Goal: Check status: Check status

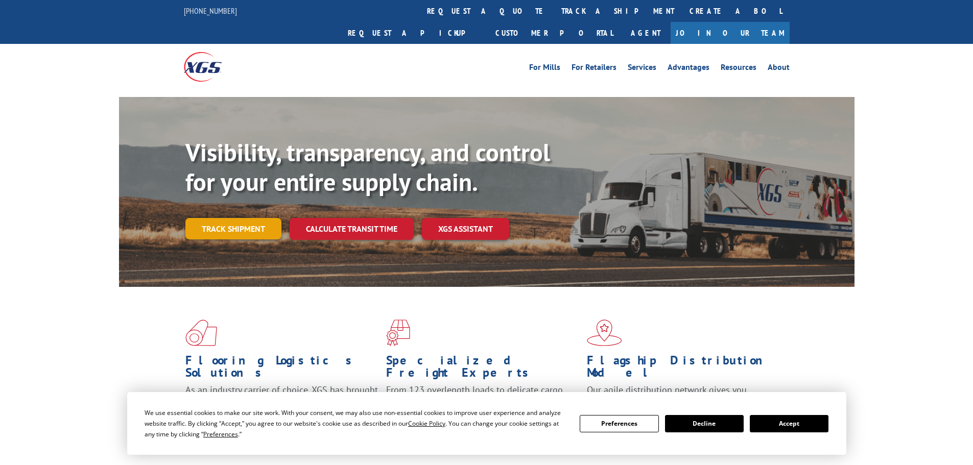
click at [239, 218] on link "Track shipment" at bounding box center [233, 228] width 96 height 21
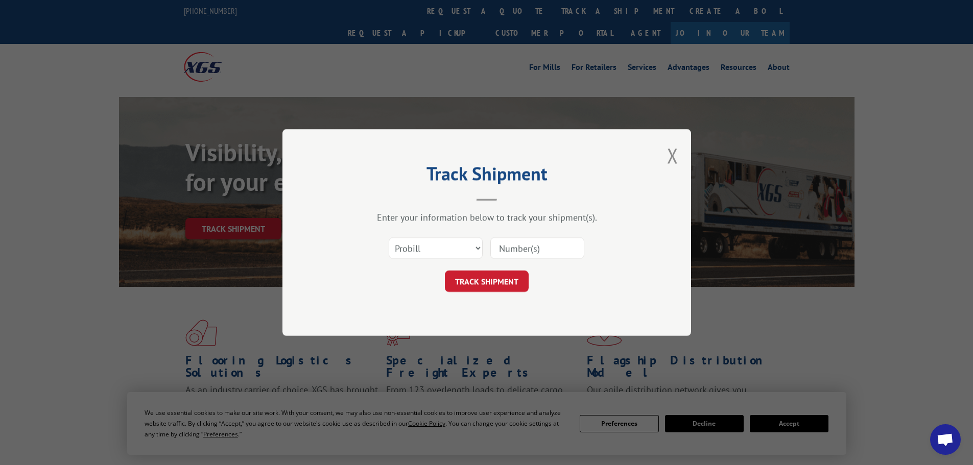
click at [534, 252] on input at bounding box center [537, 247] width 94 height 21
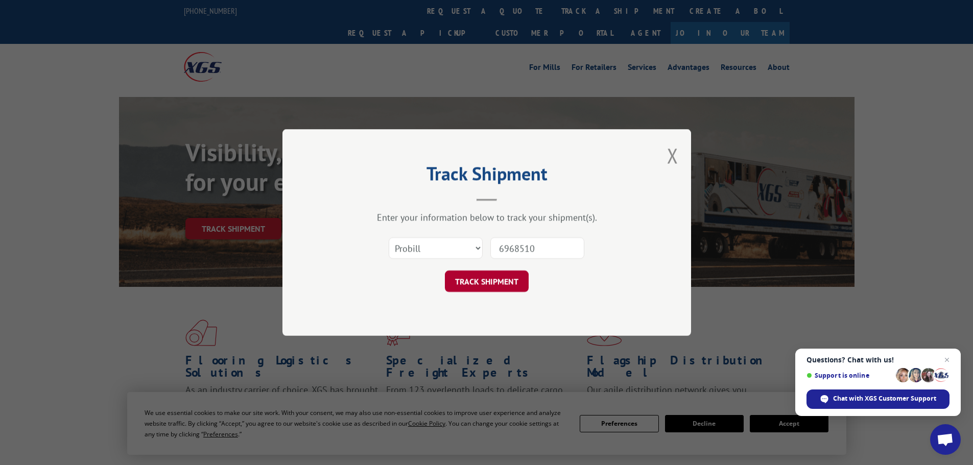
type input "6968510"
click at [511, 282] on button "TRACK SHIPMENT" at bounding box center [487, 281] width 84 height 21
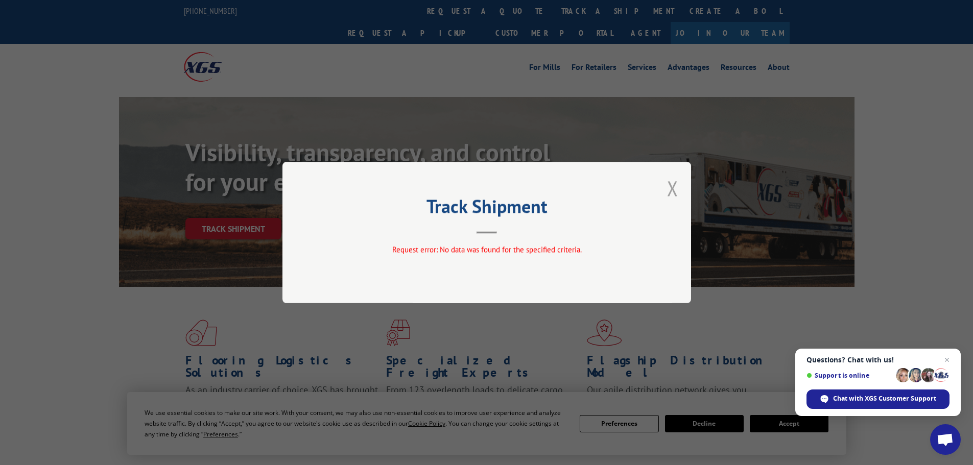
click at [672, 190] on button "Close modal" at bounding box center [672, 188] width 11 height 27
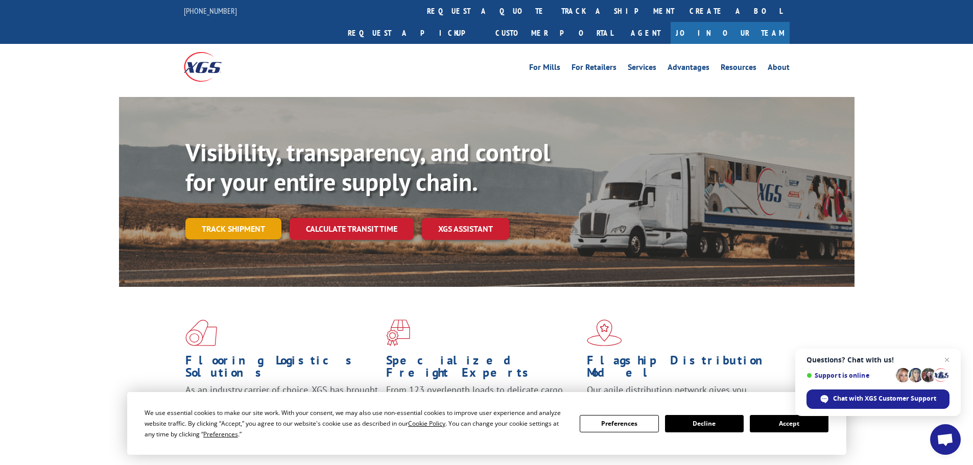
click at [240, 218] on link "Track shipment" at bounding box center [233, 228] width 96 height 21
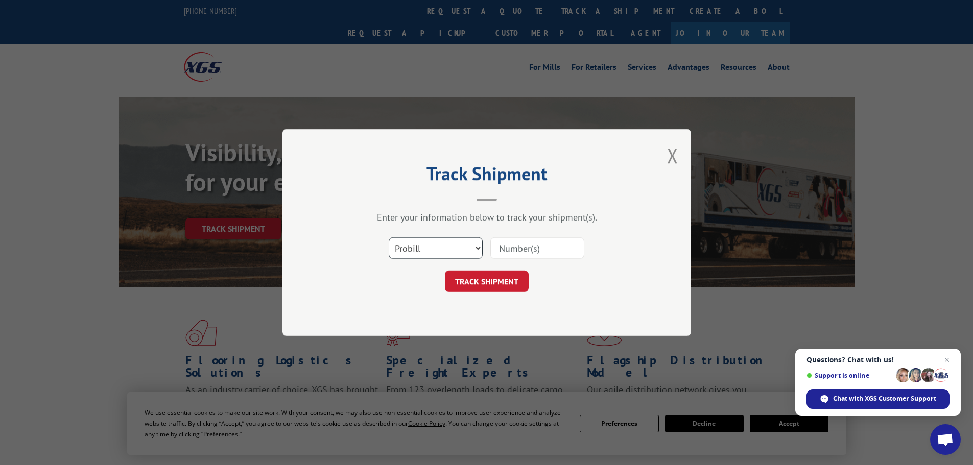
click at [479, 250] on select "Select category... Probill BOL PO" at bounding box center [436, 247] width 94 height 21
select select "bol"
click at [389, 237] on select "Select category... Probill BOL PO" at bounding box center [436, 247] width 94 height 21
click at [511, 248] on input at bounding box center [537, 247] width 94 height 21
type input "6968510"
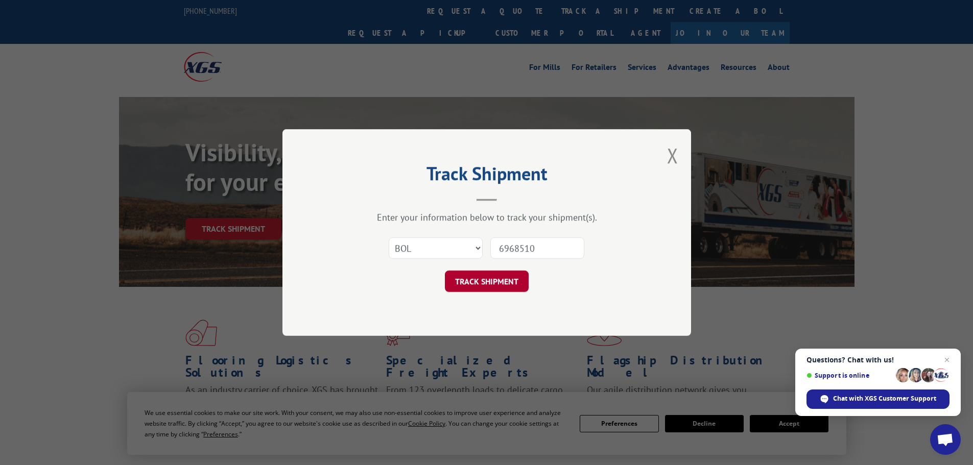
click at [505, 280] on button "TRACK SHIPMENT" at bounding box center [487, 281] width 84 height 21
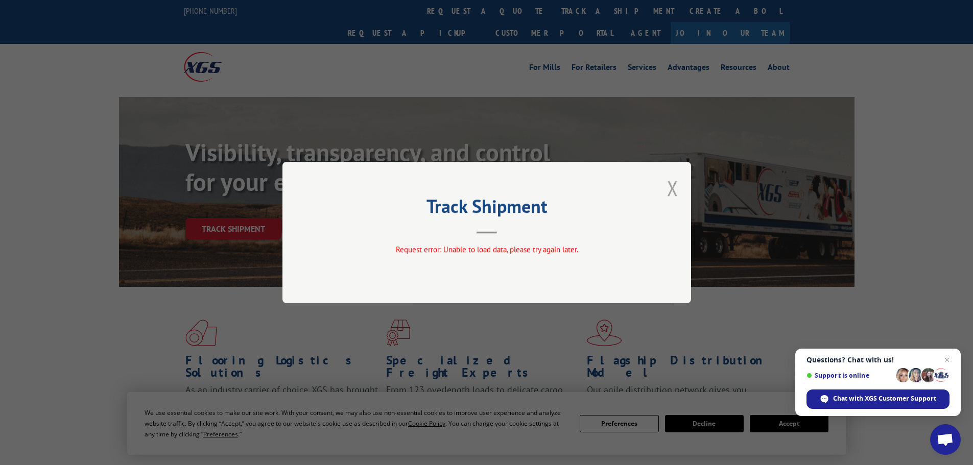
click at [674, 183] on button "Close modal" at bounding box center [672, 188] width 11 height 27
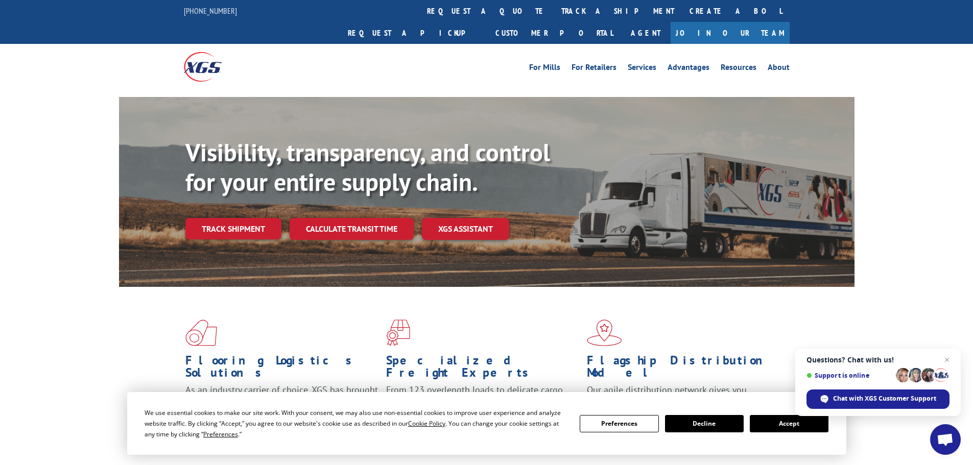
click at [773, 420] on button "Accept" at bounding box center [789, 423] width 79 height 17
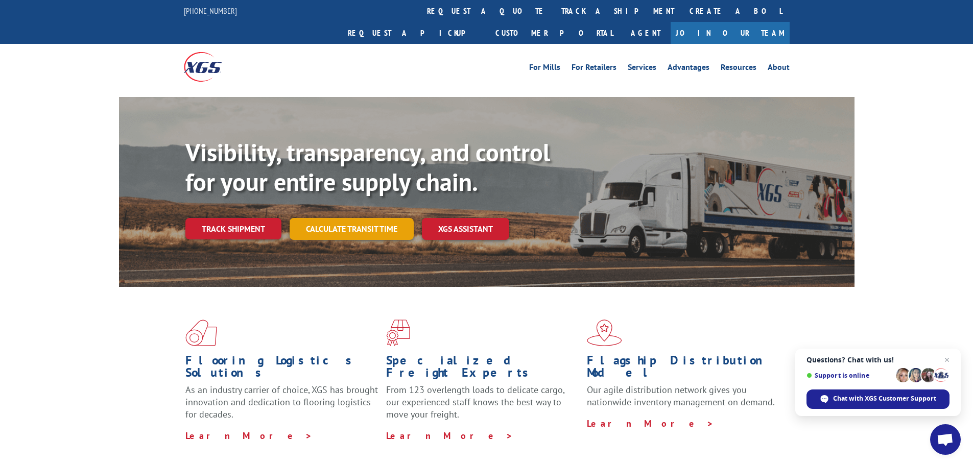
click at [320, 218] on link "Calculate transit time" at bounding box center [352, 229] width 124 height 22
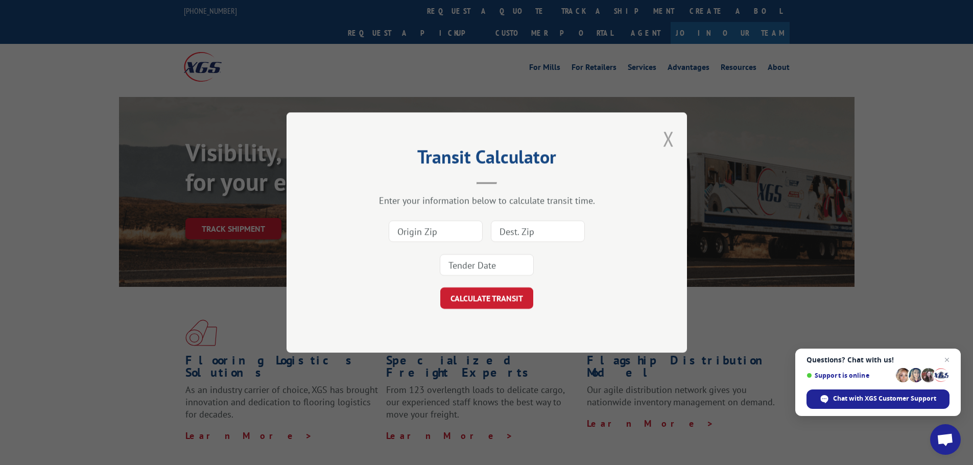
click at [669, 141] on button "Close modal" at bounding box center [668, 138] width 11 height 27
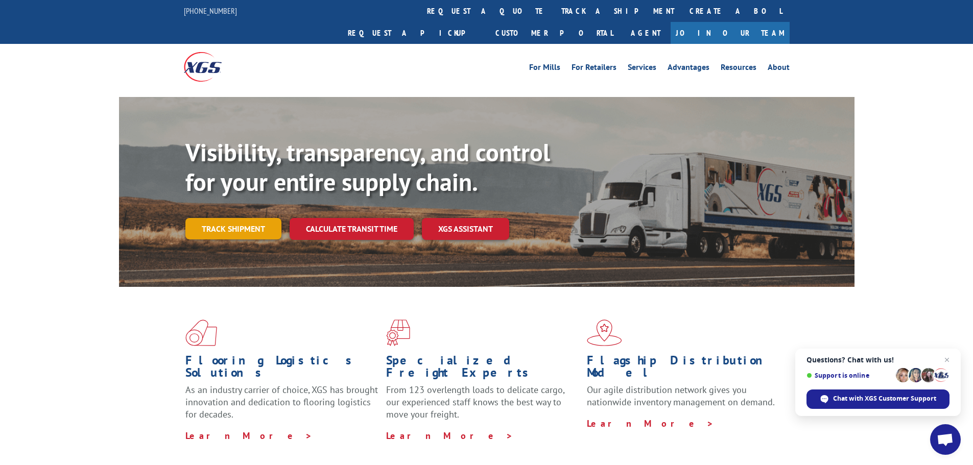
click at [214, 218] on link "Track shipment" at bounding box center [233, 228] width 96 height 21
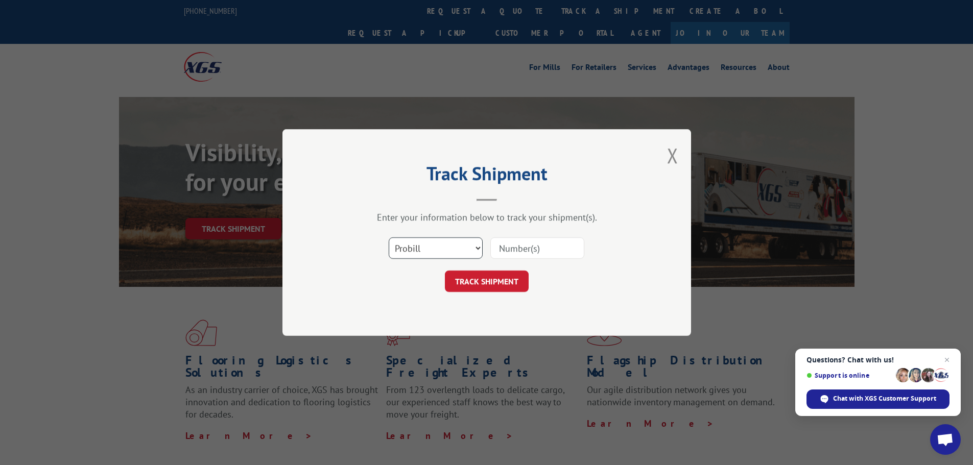
click at [480, 249] on select "Select category... Probill BOL PO" at bounding box center [436, 247] width 94 height 21
select select "bol"
click at [389, 237] on select "Select category... Probill BOL PO" at bounding box center [436, 247] width 94 height 21
click at [520, 249] on input at bounding box center [537, 247] width 94 height 21
type input "6968510"
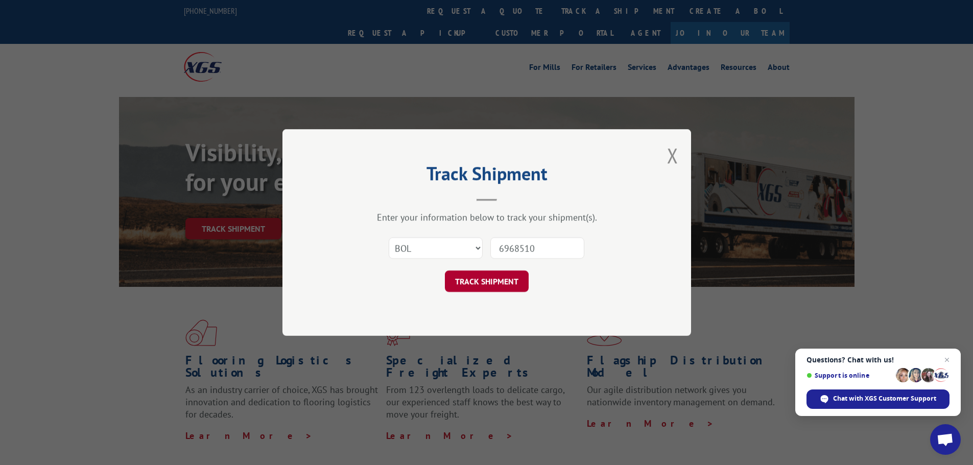
click at [520, 281] on button "TRACK SHIPMENT" at bounding box center [487, 281] width 84 height 21
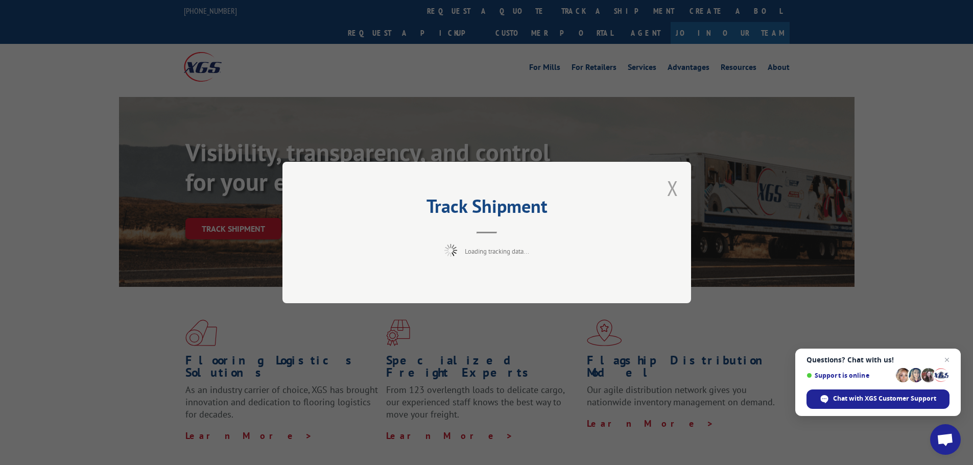
click at [673, 190] on button "Close modal" at bounding box center [672, 188] width 11 height 27
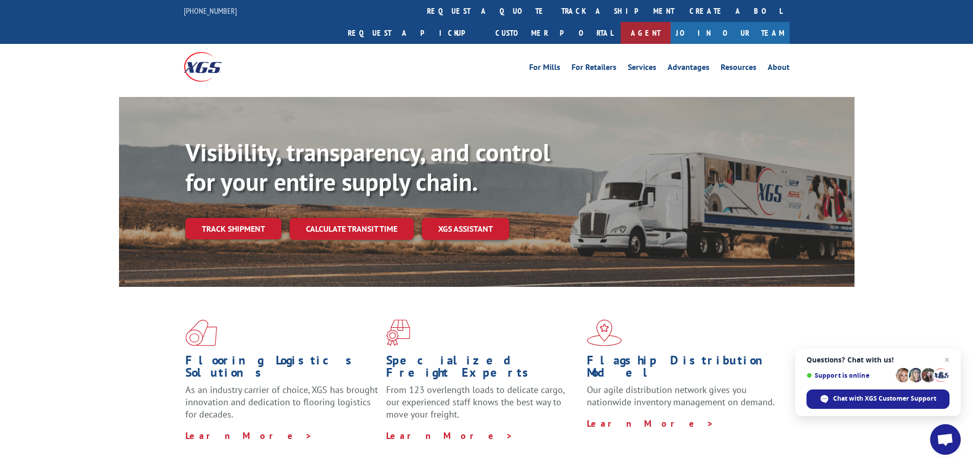
click at [671, 22] on link "Agent" at bounding box center [646, 33] width 50 height 22
click at [554, 8] on link "track a shipment" at bounding box center [618, 11] width 128 height 22
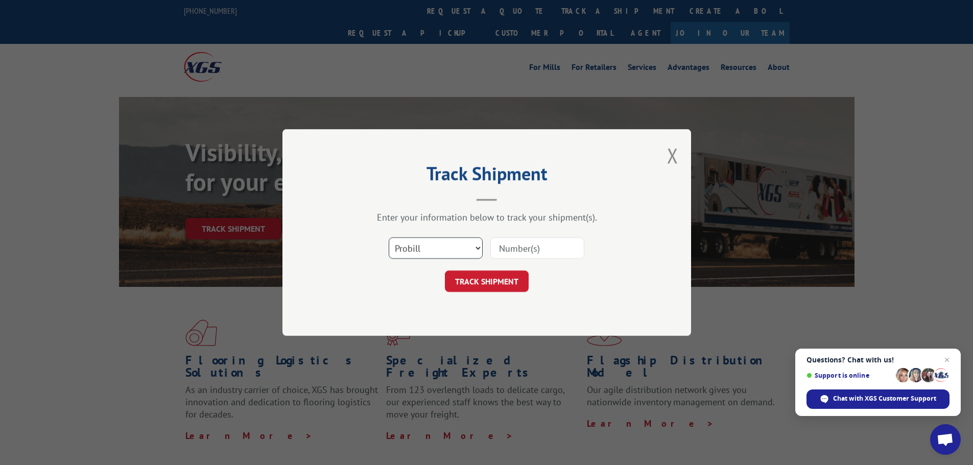
click at [475, 245] on select "Select category... Probill BOL PO" at bounding box center [436, 247] width 94 height 21
select select "bol"
click at [389, 237] on select "Select category... Probill BOL PO" at bounding box center [436, 247] width 94 height 21
drag, startPoint x: 518, startPoint y: 244, endPoint x: 523, endPoint y: 249, distance: 7.3
click at [523, 249] on input at bounding box center [537, 247] width 94 height 21
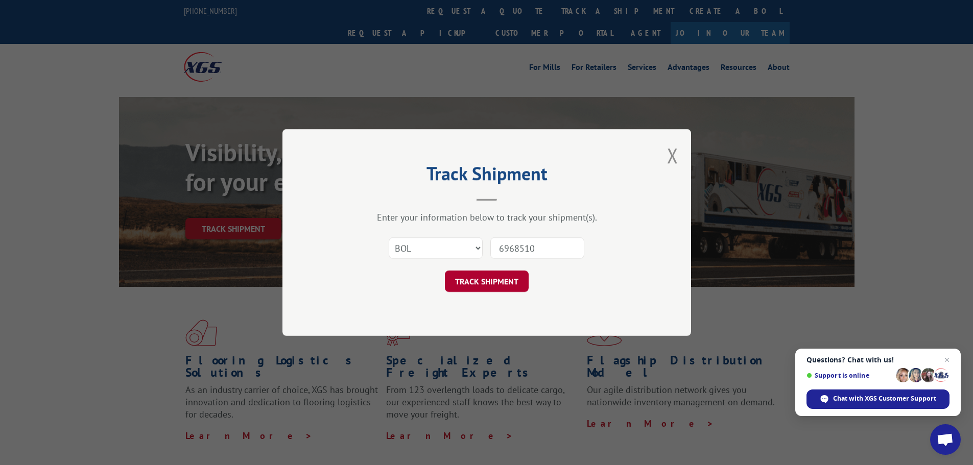
type input "6968510"
click at [509, 281] on button "TRACK SHIPMENT" at bounding box center [487, 281] width 84 height 21
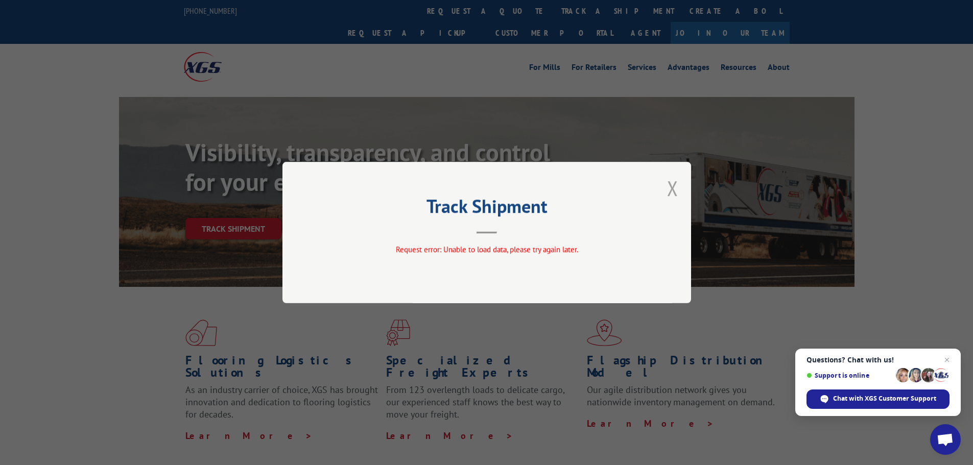
click at [675, 187] on button "Close modal" at bounding box center [672, 188] width 11 height 27
